Goal: Check status: Check status

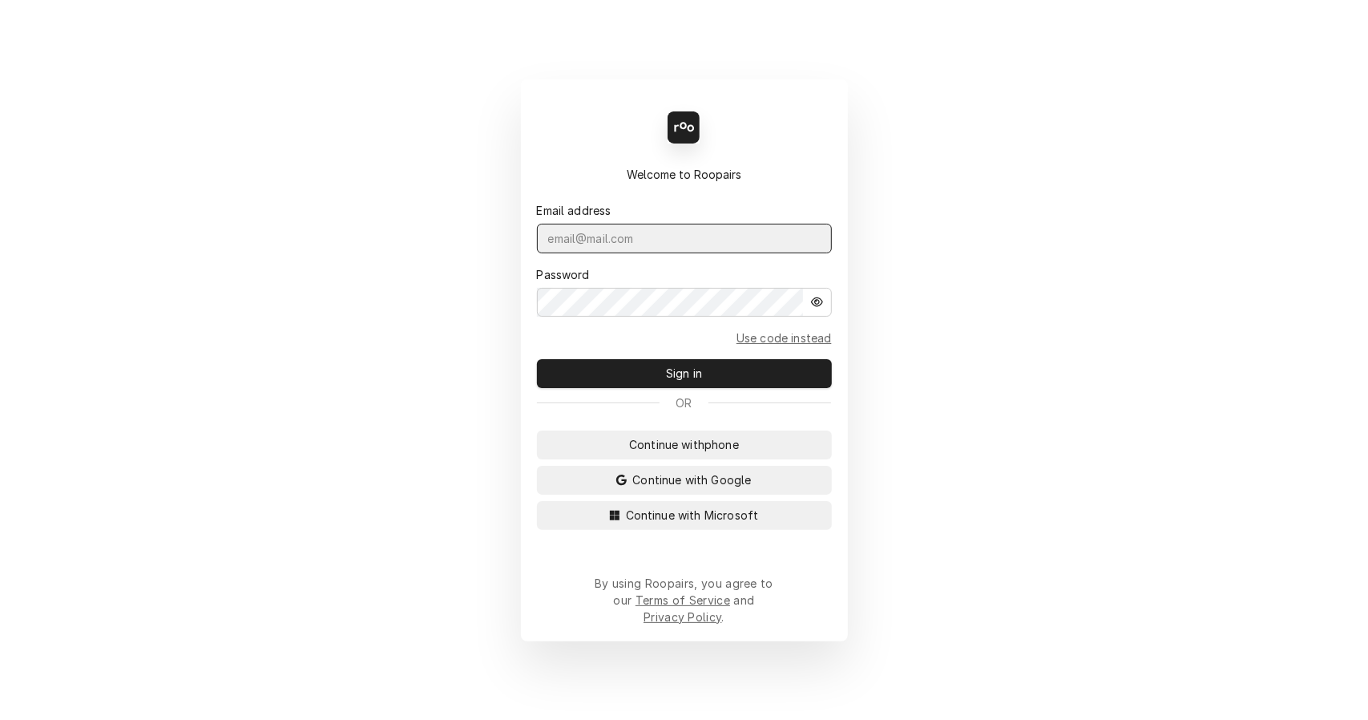
type input "leahmeadows.techsolutions@aol.com"
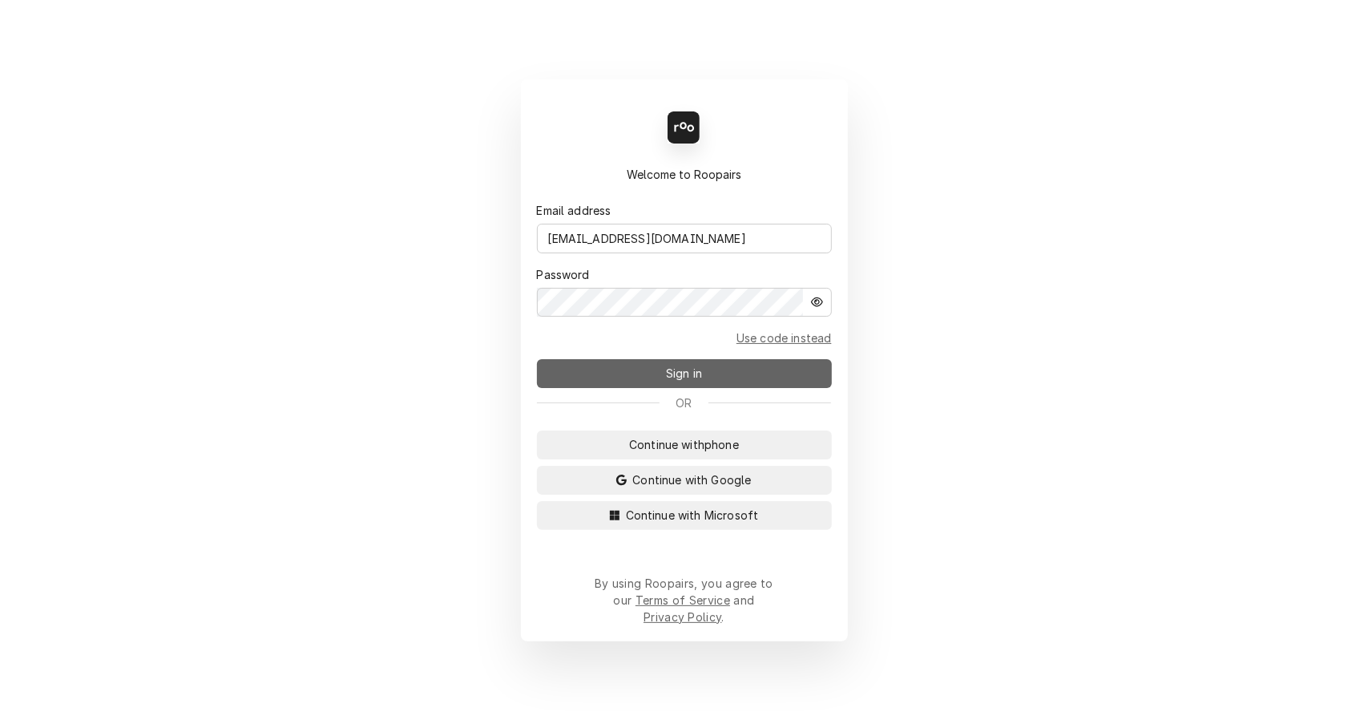
click at [736, 388] on button "Sign in" at bounding box center [684, 373] width 295 height 29
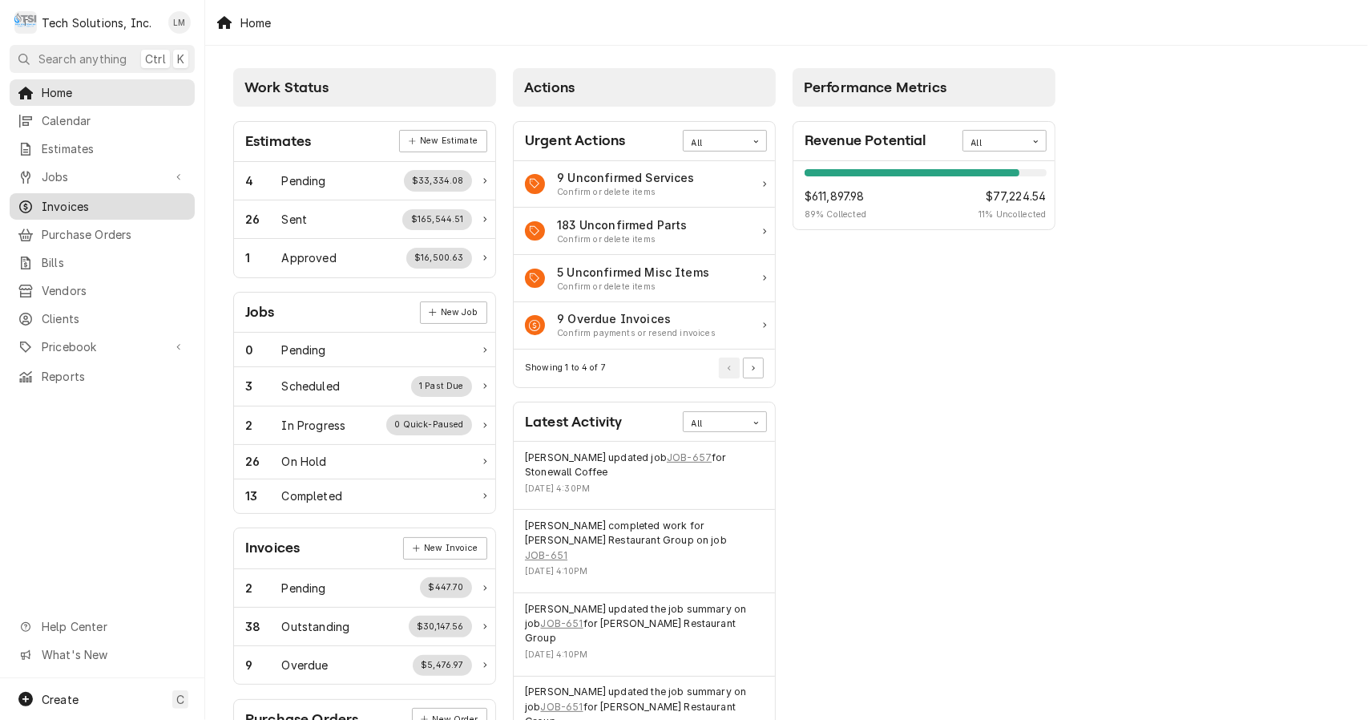
click at [82, 207] on span "Invoices" at bounding box center [114, 206] width 145 height 17
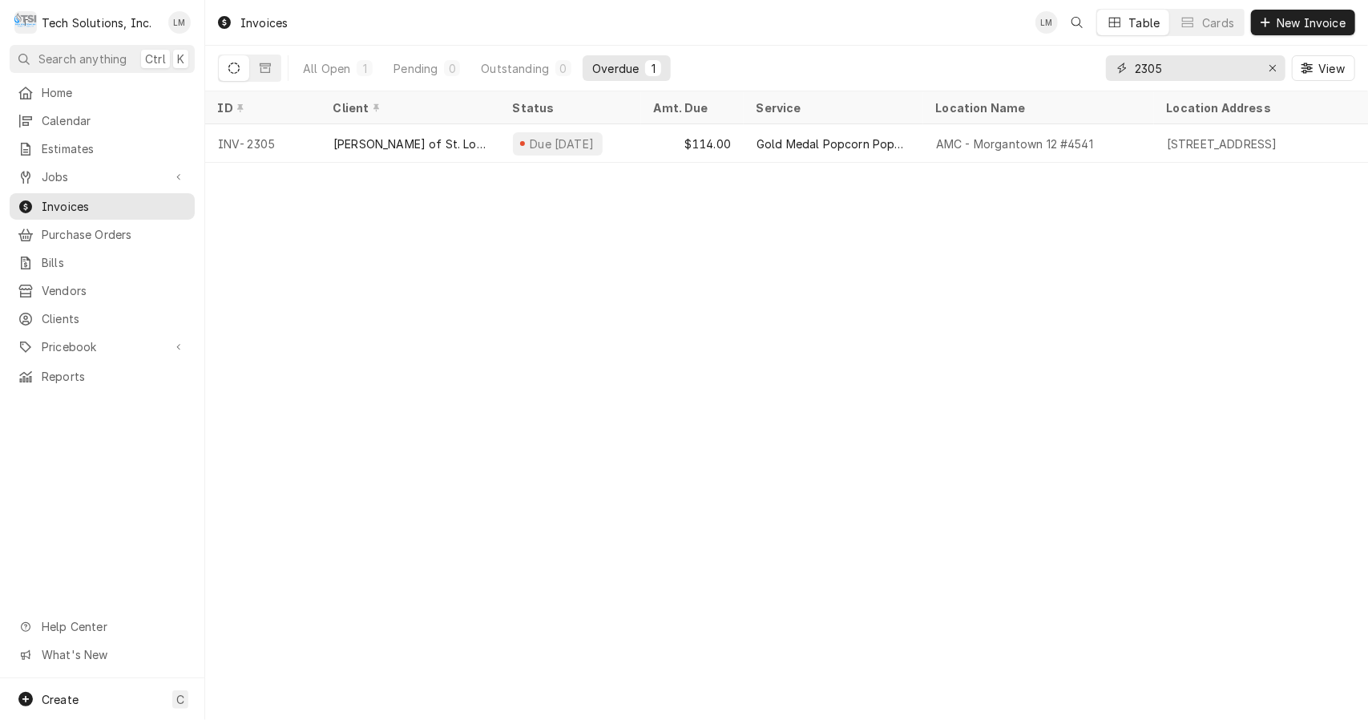
click at [1192, 71] on input "2305" at bounding box center [1195, 68] width 120 height 26
type input "2"
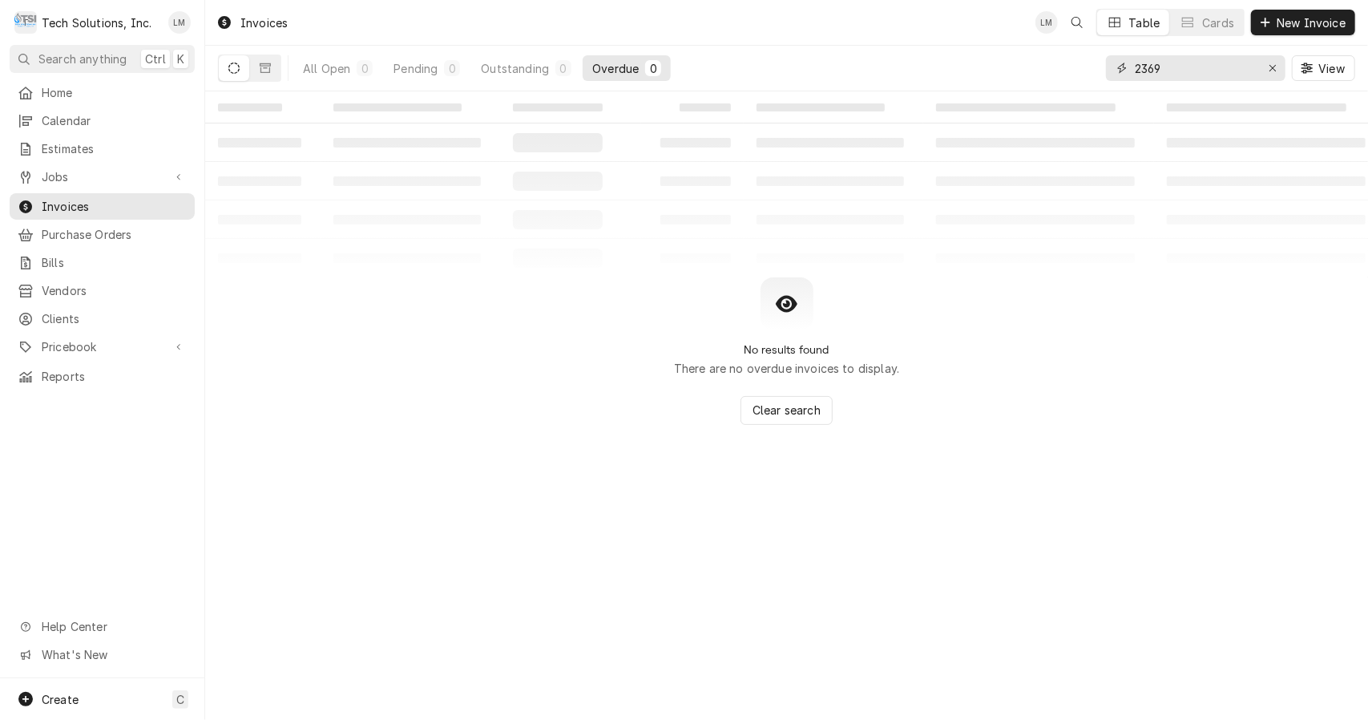
type input "2369"
click at [266, 71] on icon "Dynamic Content Wrapper" at bounding box center [265, 68] width 11 height 11
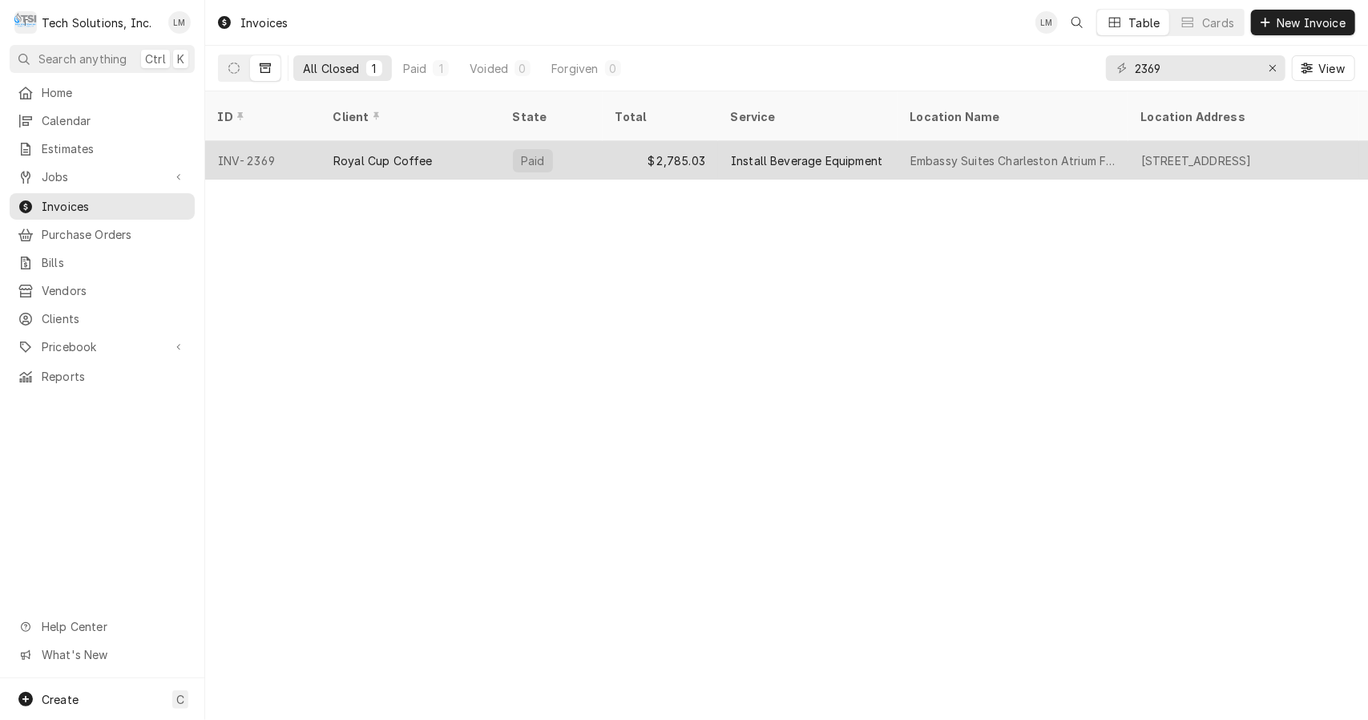
click at [386, 152] on div "Royal Cup Coffee" at bounding box center [382, 160] width 99 height 17
